Goal: Find specific page/section: Find specific page/section

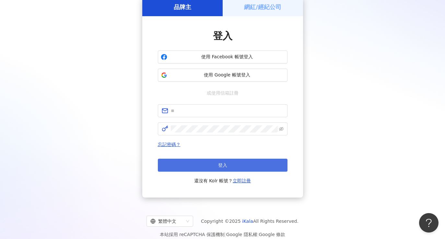
scroll to position [38, 0]
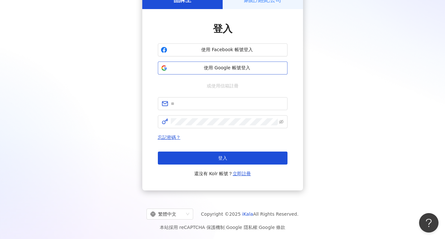
click at [245, 68] on span "使用 Google 帳號登入" at bounding box center [227, 68] width 115 height 6
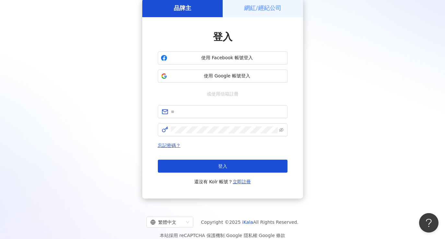
scroll to position [0, 0]
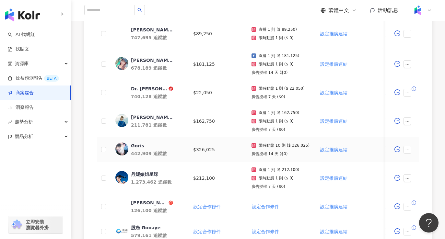
scroll to position [214, 0]
